Goal: Check status

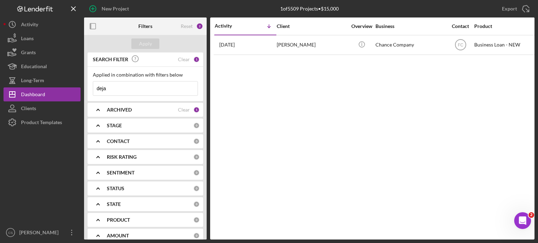
drag, startPoint x: 130, startPoint y: 88, endPoint x: 88, endPoint y: 80, distance: 42.4
click at [88, 85] on div "Applied in combination with filters below deja Icon/Menu Close" at bounding box center [146, 84] width 116 height 34
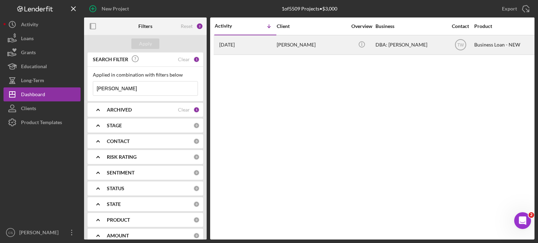
type input "[PERSON_NAME]"
click at [238, 48] on div "[DATE] [PERSON_NAME]" at bounding box center [245, 45] width 61 height 19
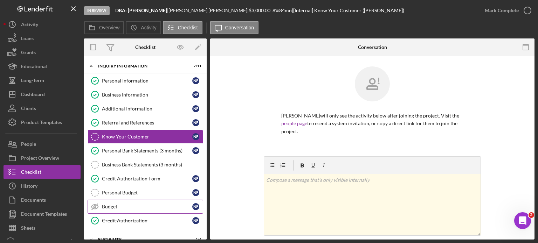
scroll to position [70, 0]
